Goal: Information Seeking & Learning: Find specific fact

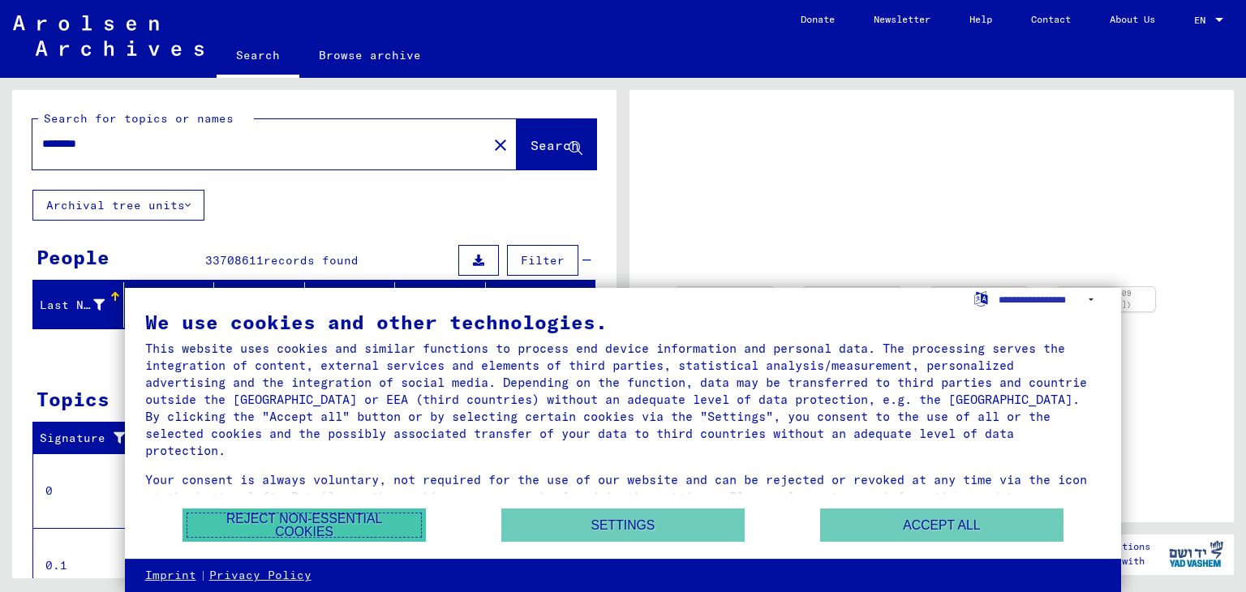
click at [327, 522] on button "Reject non-essential cookies" at bounding box center [304, 525] width 243 height 33
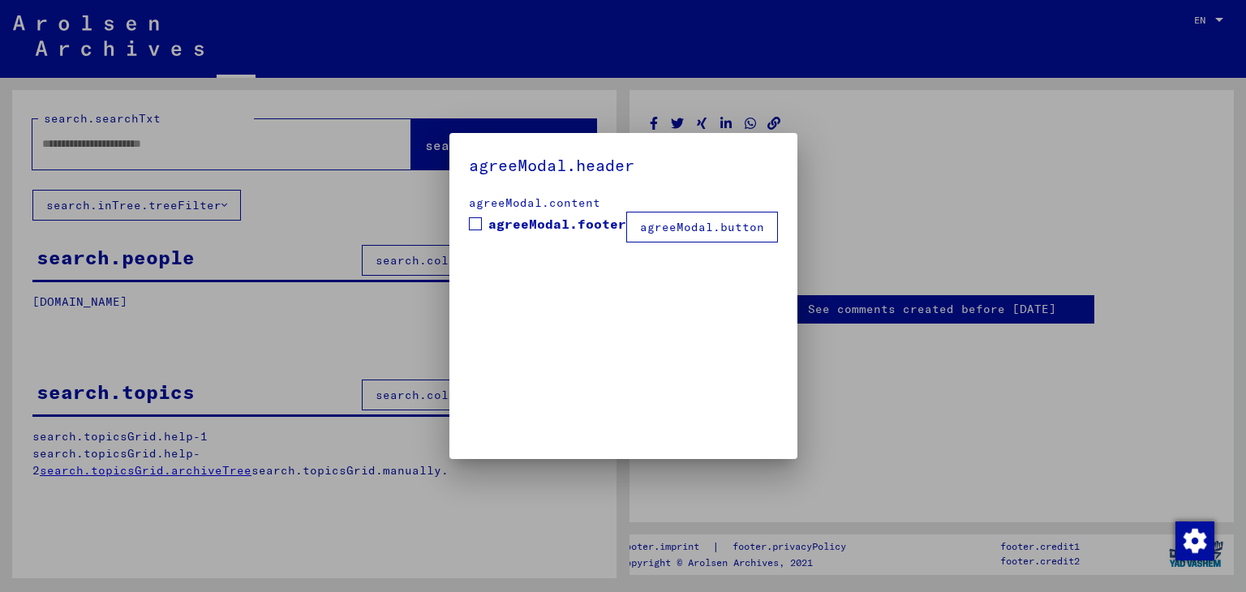
type input "********"
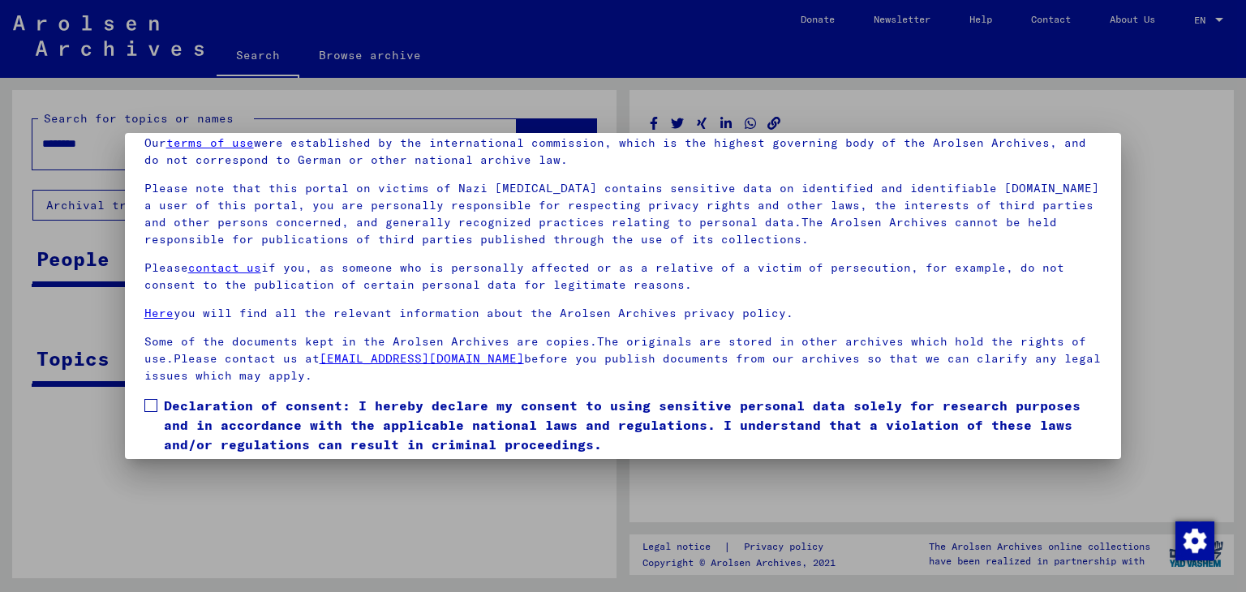
scroll to position [125, 0]
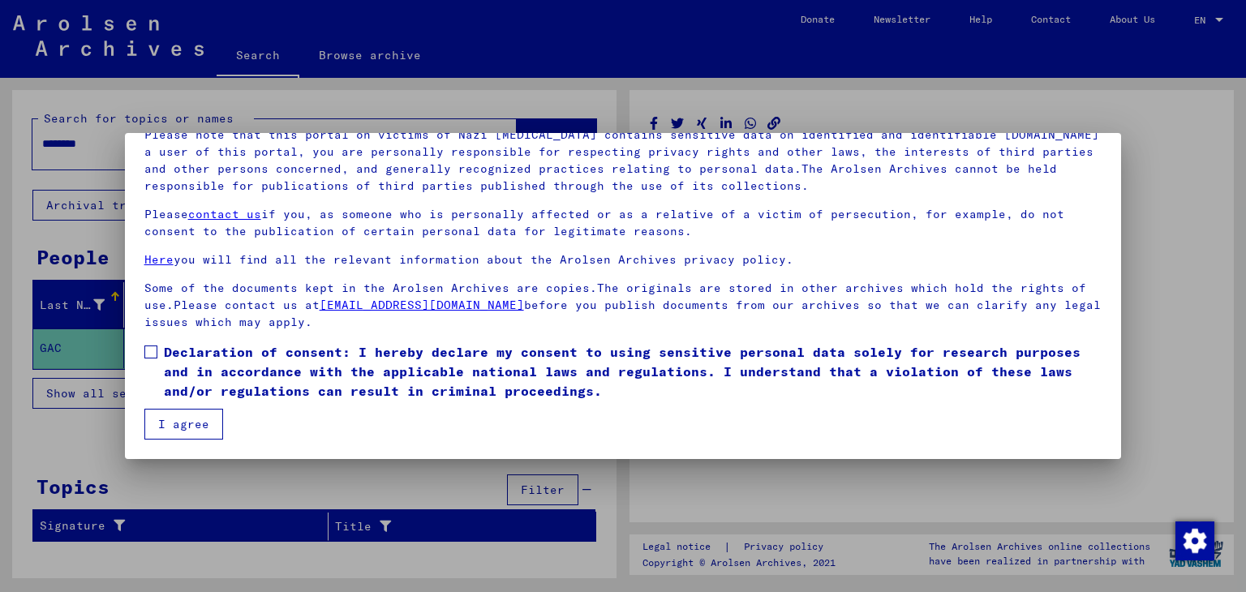
click at [172, 419] on button "I agree" at bounding box center [183, 424] width 79 height 31
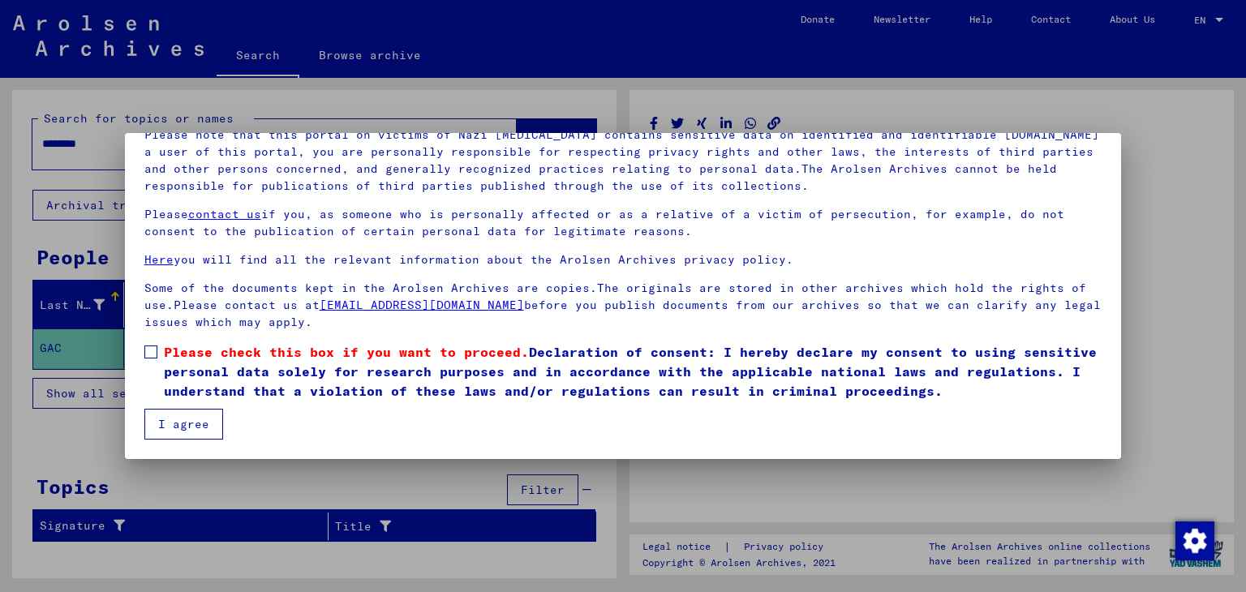
click at [149, 346] on span at bounding box center [150, 352] width 13 height 13
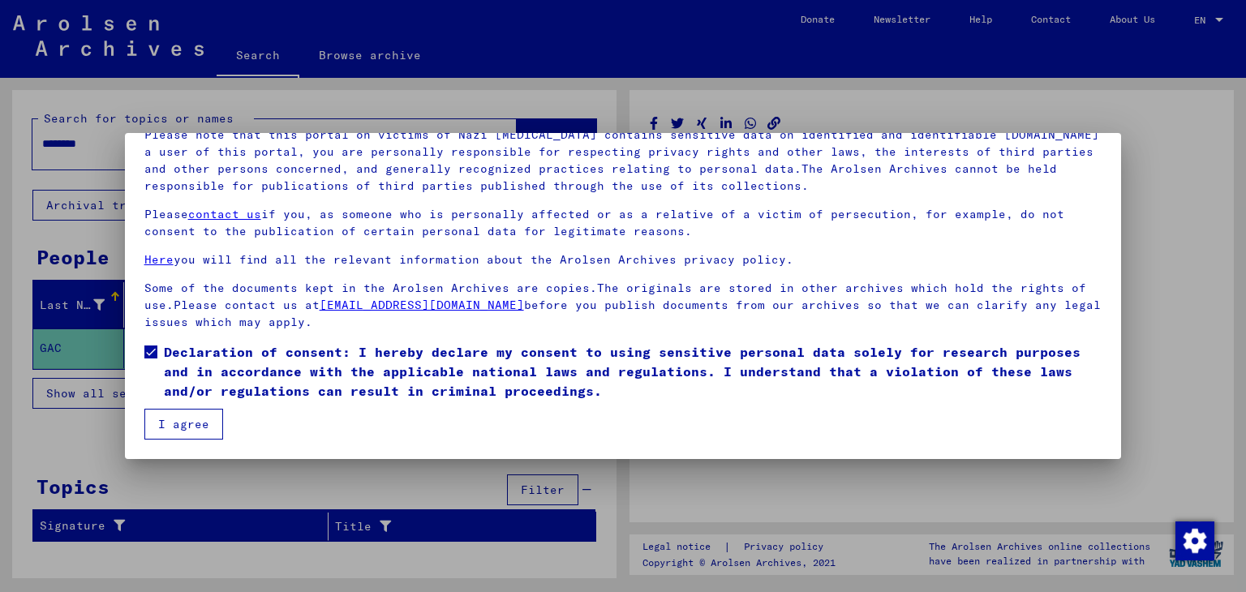
click at [176, 427] on button "I agree" at bounding box center [183, 424] width 79 height 31
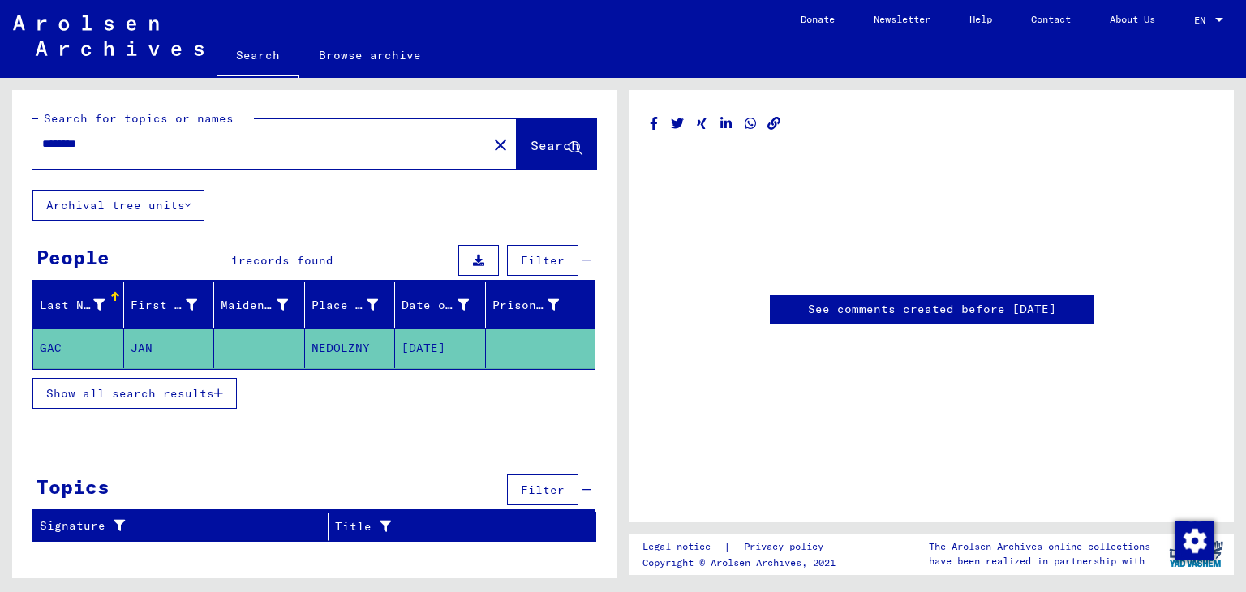
click at [59, 351] on mat-cell "GAC" at bounding box center [78, 349] width 91 height 40
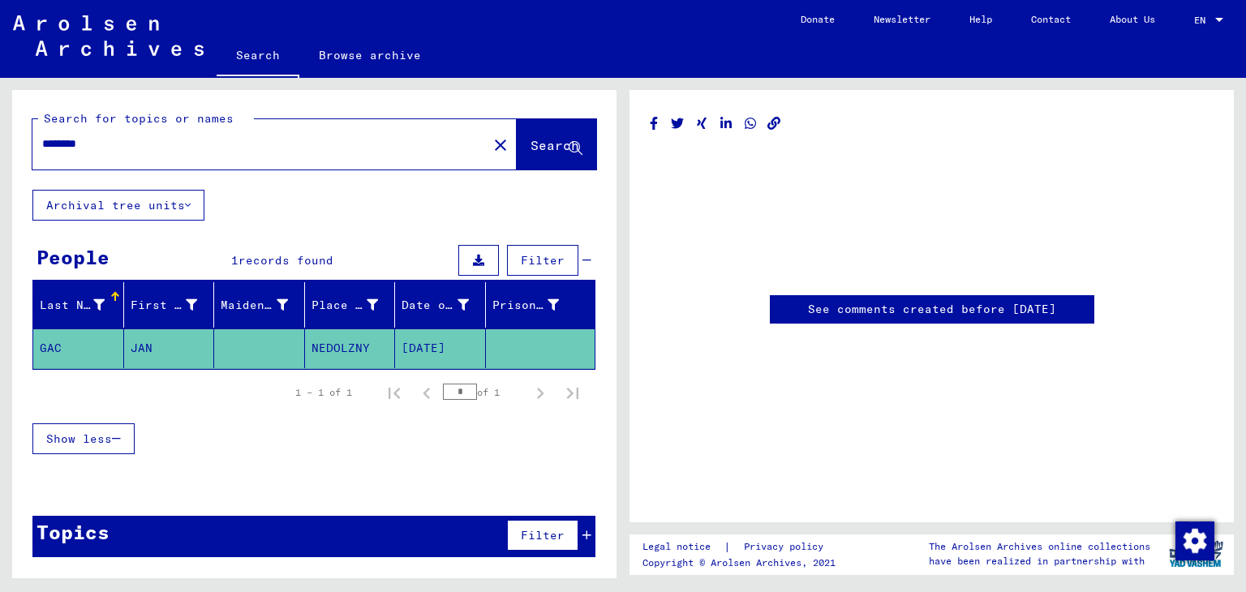
click at [61, 342] on mat-cell "GAC" at bounding box center [78, 349] width 91 height 40
click at [423, 345] on mat-cell "[DATE]" at bounding box center [440, 349] width 91 height 40
click at [449, 344] on mat-cell "[DATE]" at bounding box center [440, 349] width 91 height 40
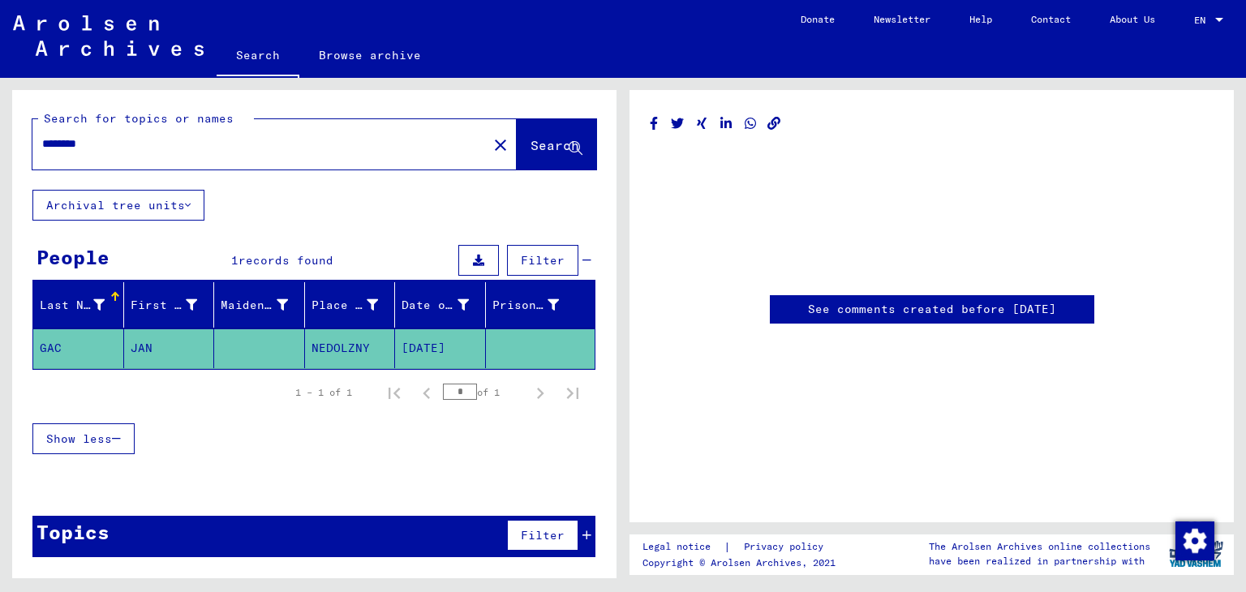
click at [448, 344] on mat-cell "[DATE]" at bounding box center [440, 349] width 91 height 40
click at [902, 317] on link "See comments created before [DATE]" at bounding box center [932, 309] width 248 height 17
click at [363, 445] on div "Show less" at bounding box center [313, 438] width 563 height 47
click at [111, 543] on div "Topics Filter" at bounding box center [313, 536] width 563 height 41
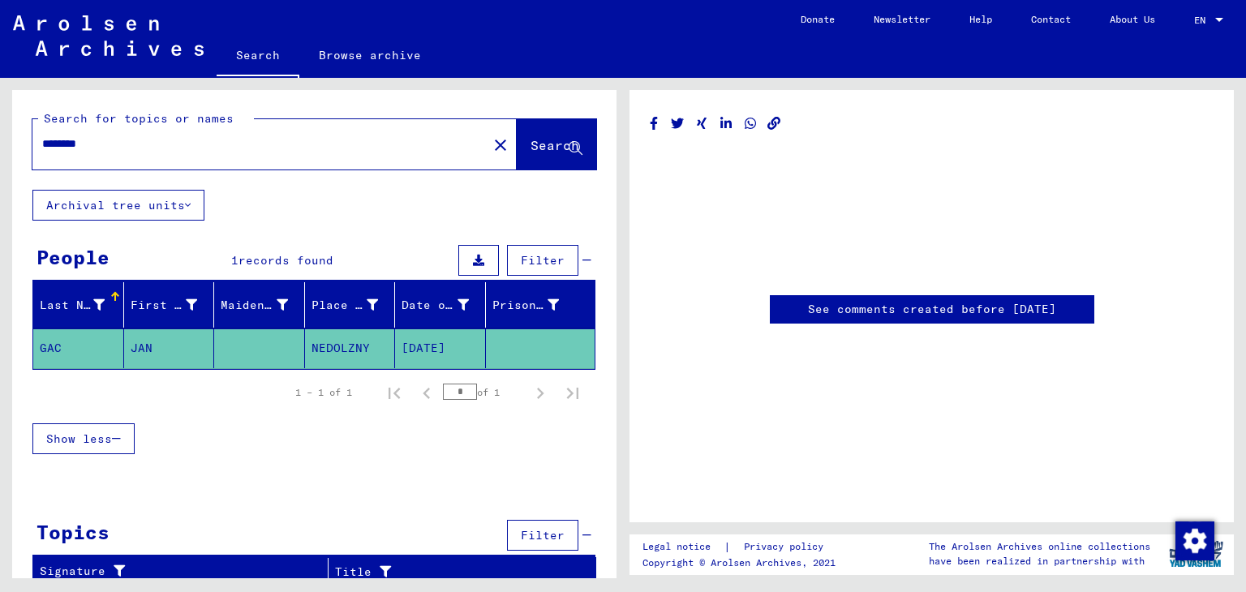
drag, startPoint x: 552, startPoint y: 127, endPoint x: 531, endPoint y: 134, distance: 21.3
click at [542, 130] on button "Search" at bounding box center [556, 144] width 79 height 50
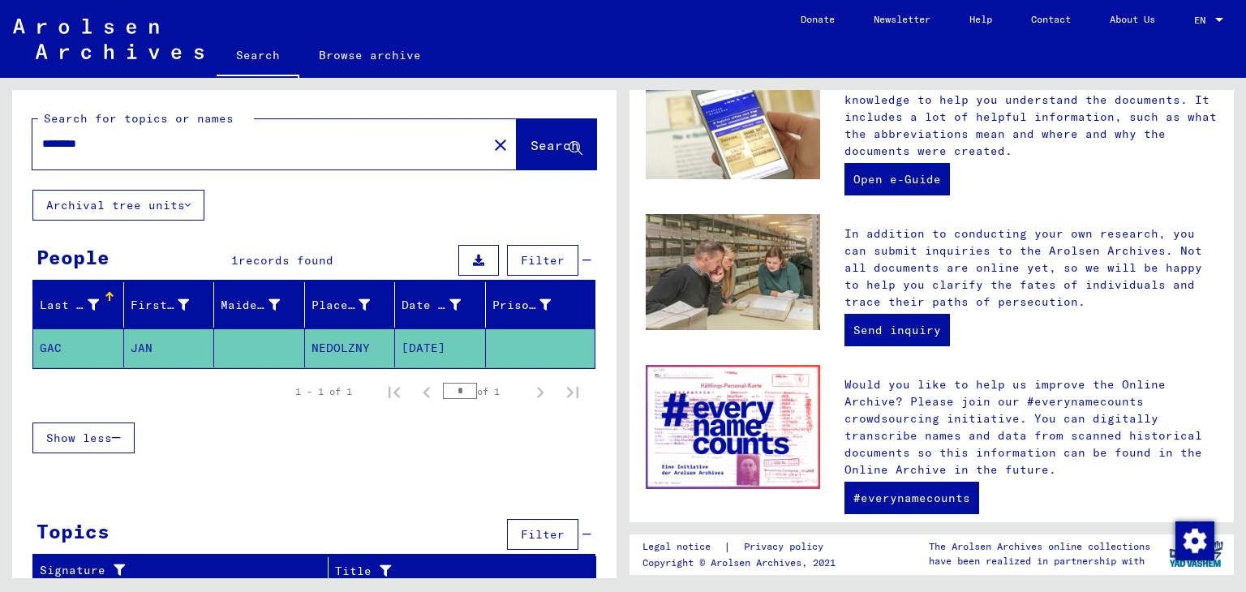
scroll to position [502, 0]
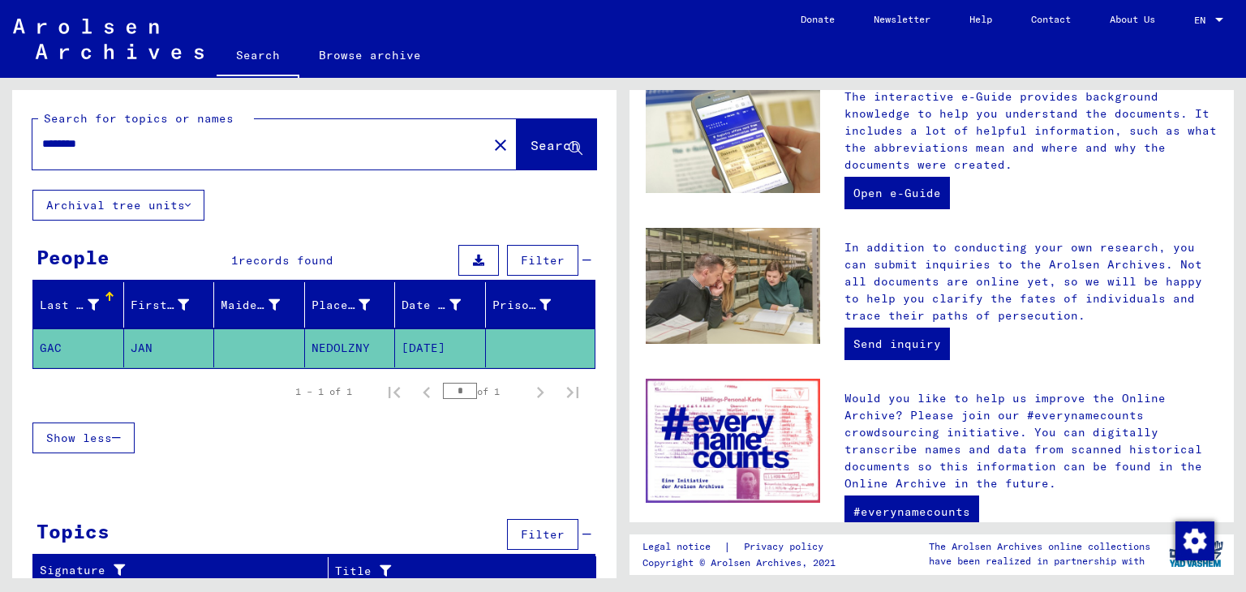
click at [531, 150] on span "Search" at bounding box center [555, 145] width 49 height 16
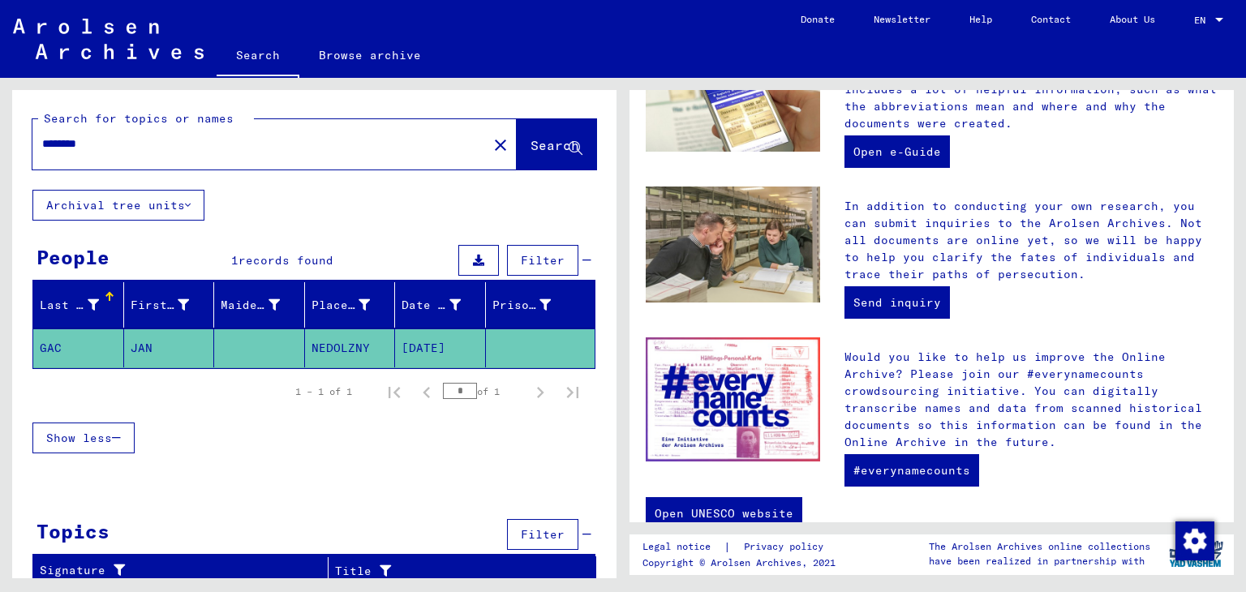
scroll to position [583, 0]
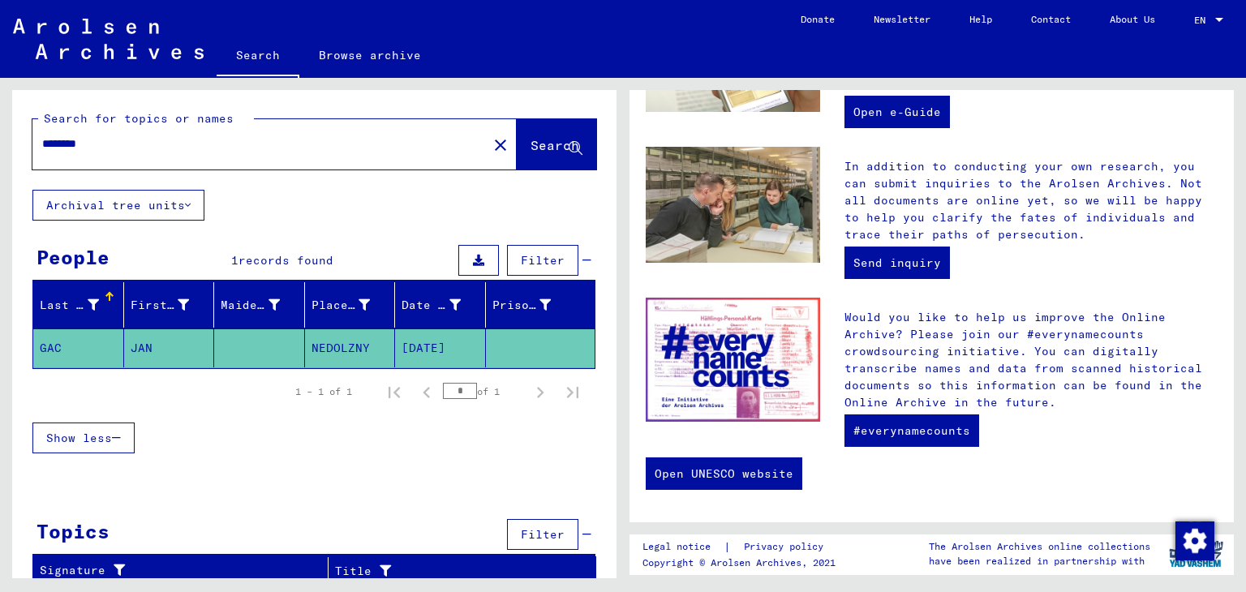
click at [133, 199] on button "Archival tree units" at bounding box center [118, 205] width 172 height 31
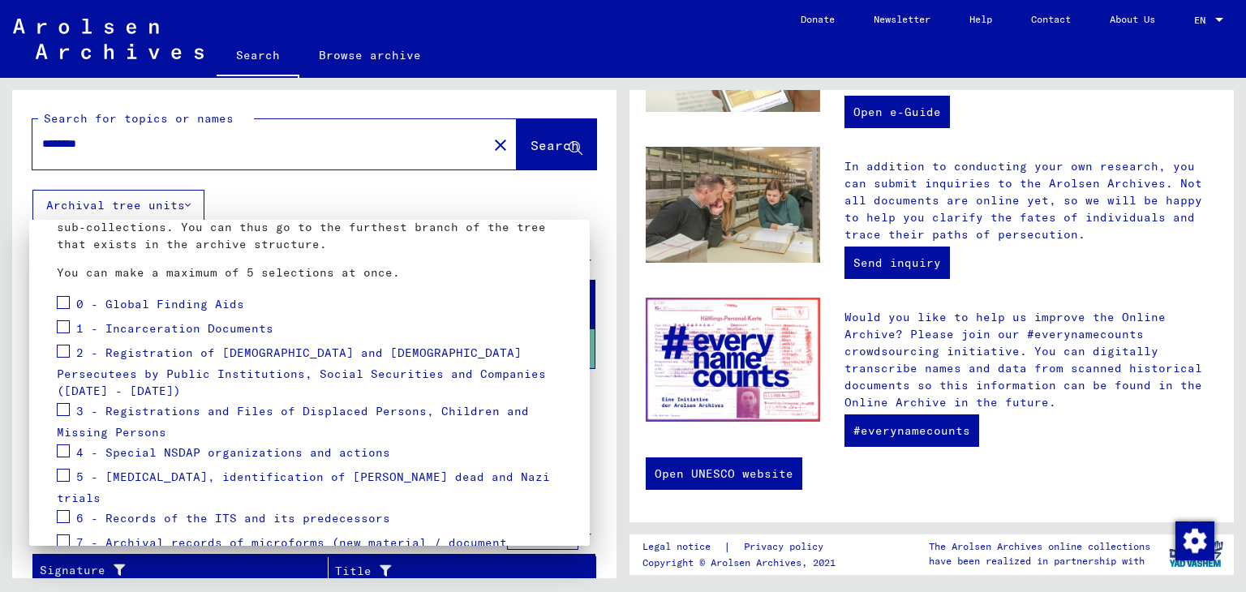
scroll to position [0, 0]
